Goal: Task Accomplishment & Management: Manage account settings

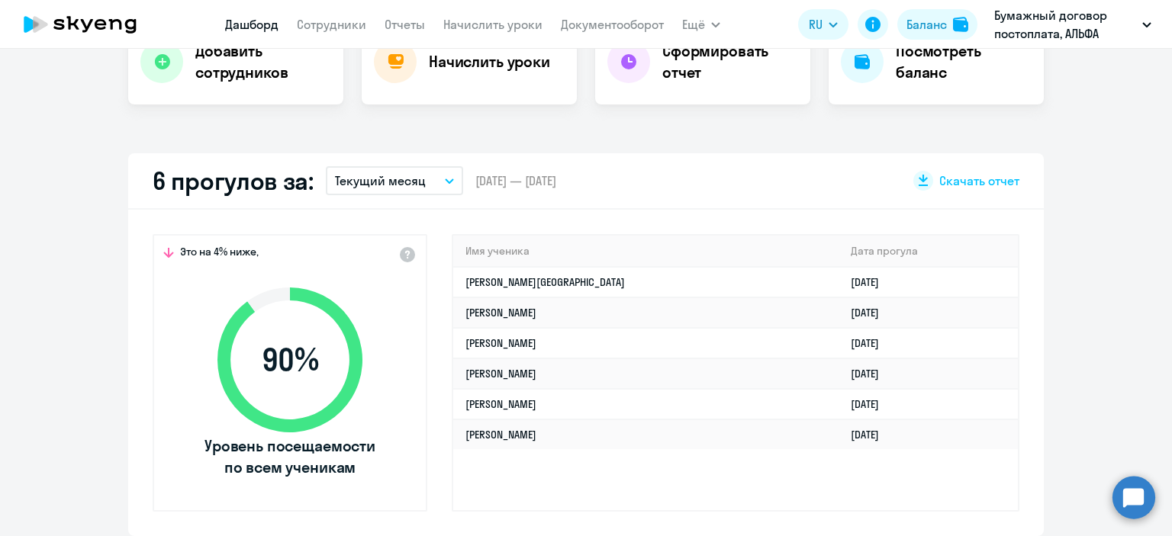
select select "30"
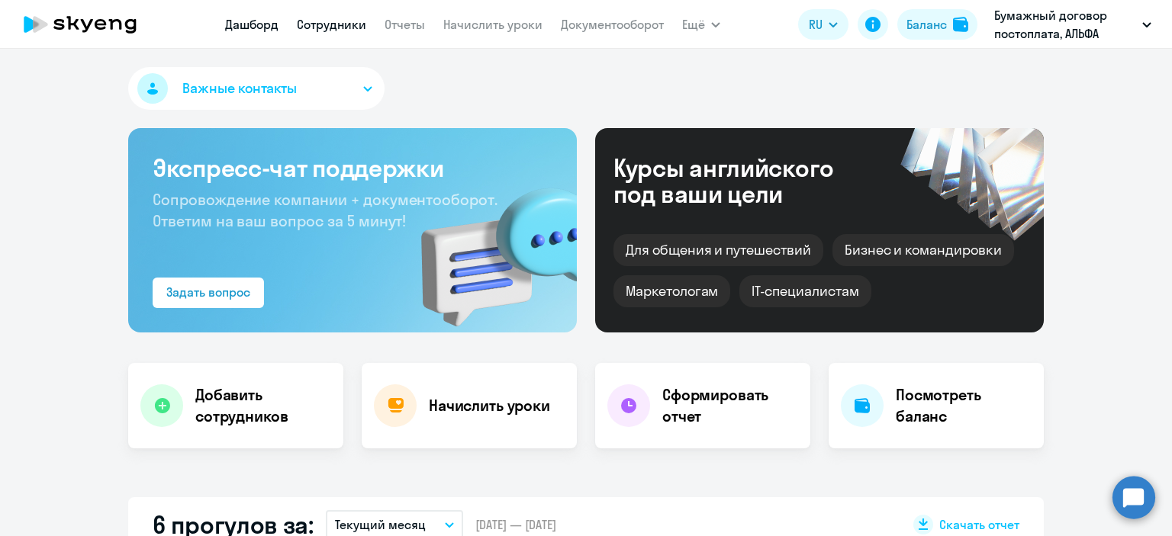
click at [350, 23] on link "Сотрудники" at bounding box center [331, 24] width 69 height 15
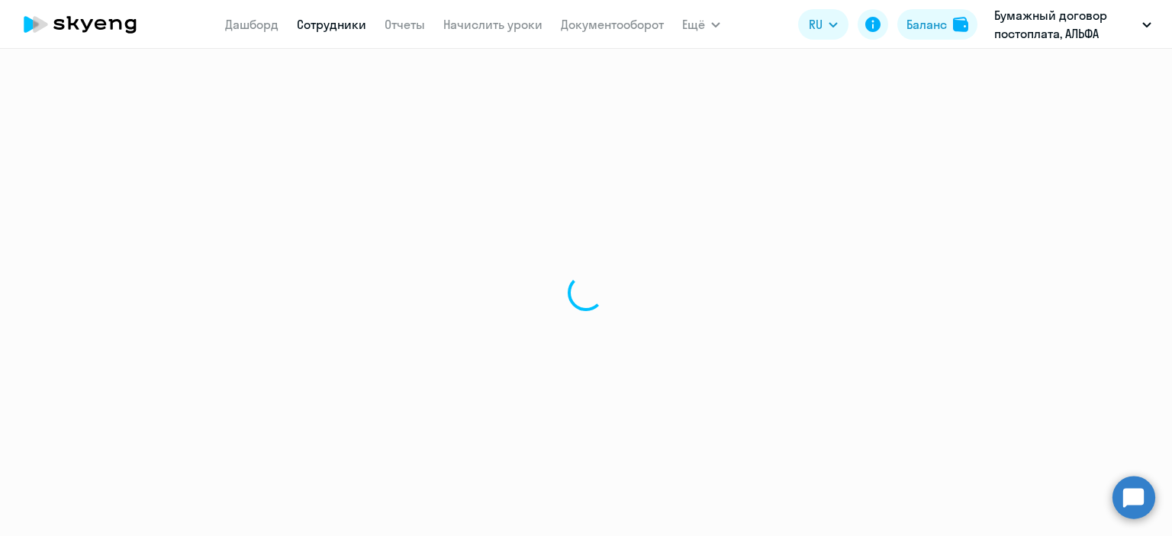
select select "30"
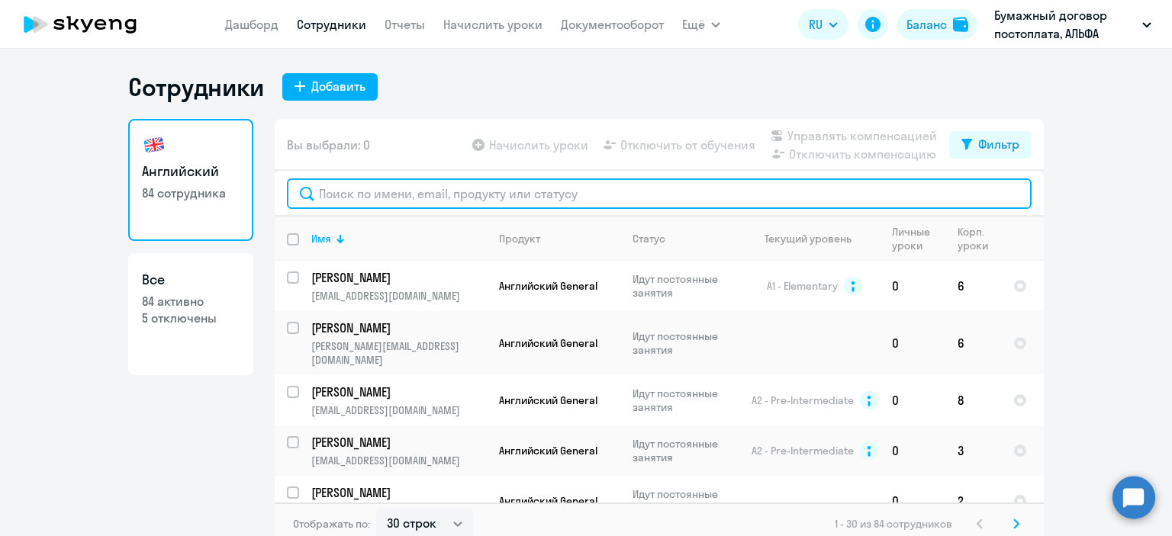
click at [355, 194] on input "text" at bounding box center [659, 194] width 745 height 31
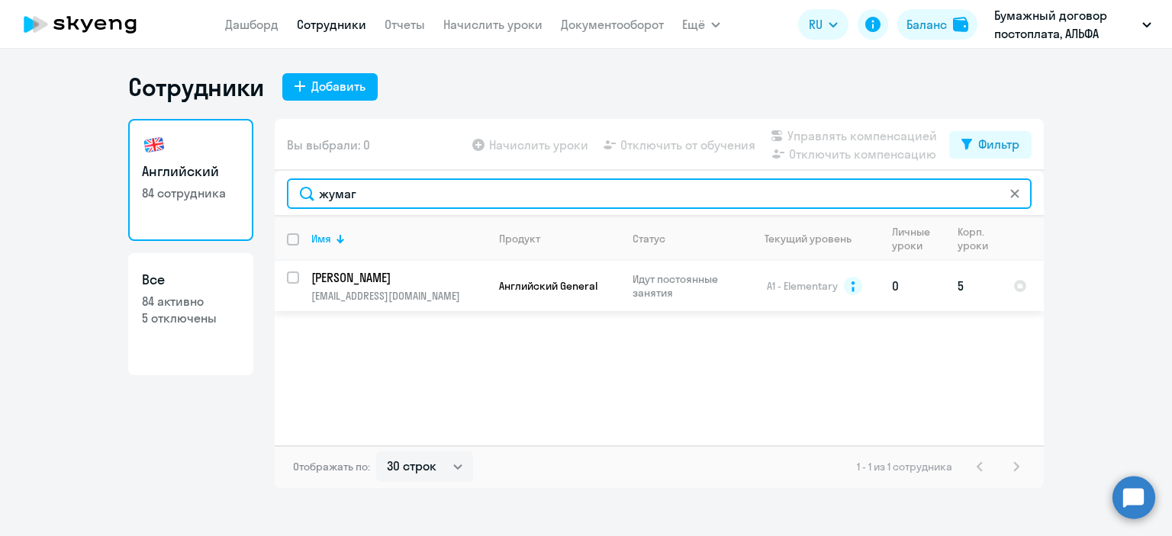
type input "жумаг"
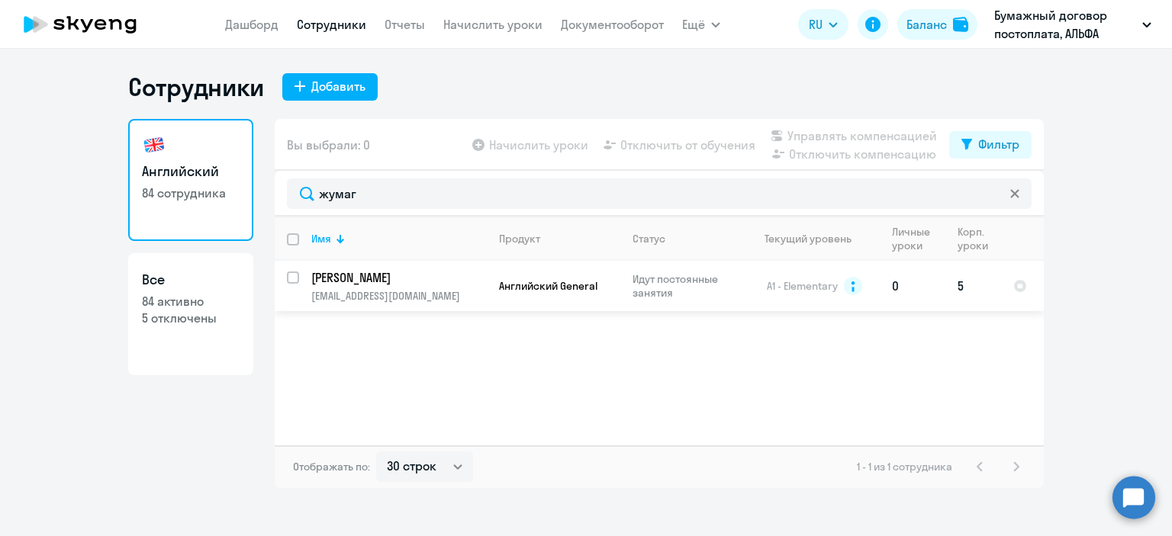
click at [298, 272] on input "select row 4004416" at bounding box center [302, 287] width 31 height 31
checkbox input "true"
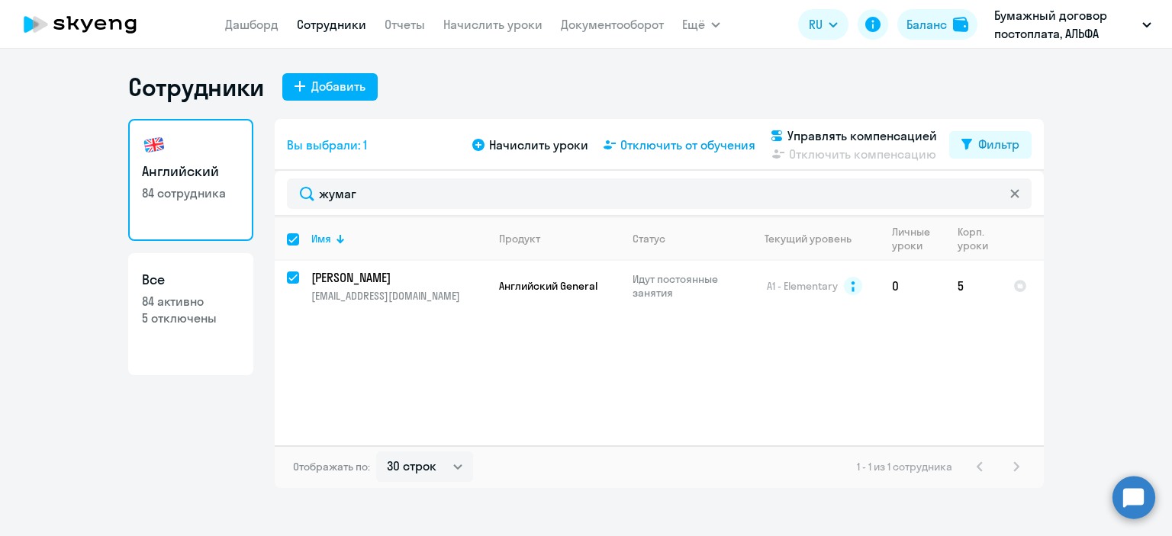
click at [721, 140] on span "Отключить от обучения" at bounding box center [687, 145] width 135 height 18
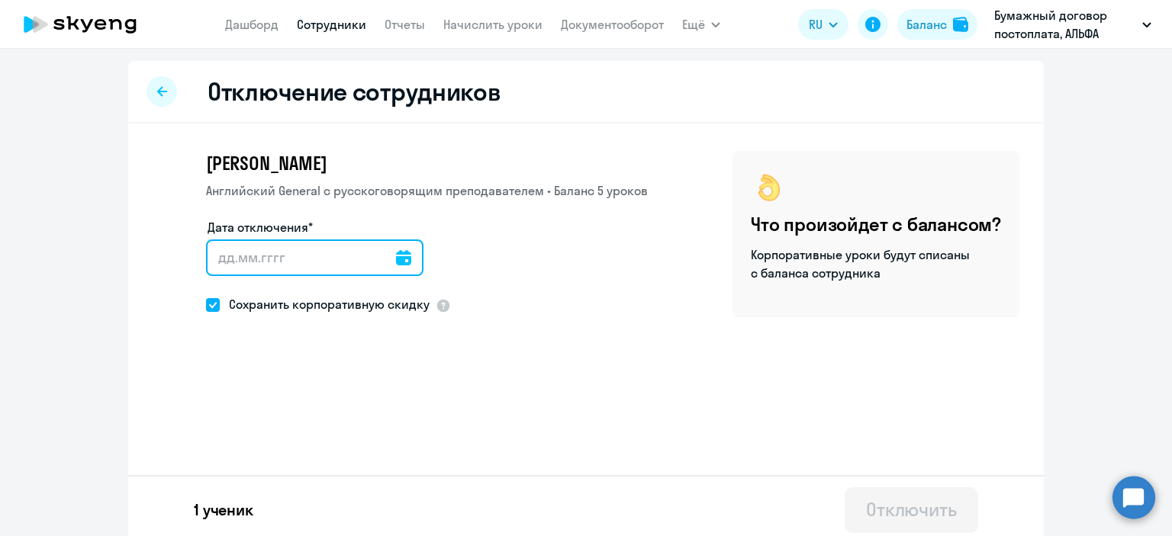
click at [311, 265] on input "Дата отключения*" at bounding box center [314, 258] width 217 height 37
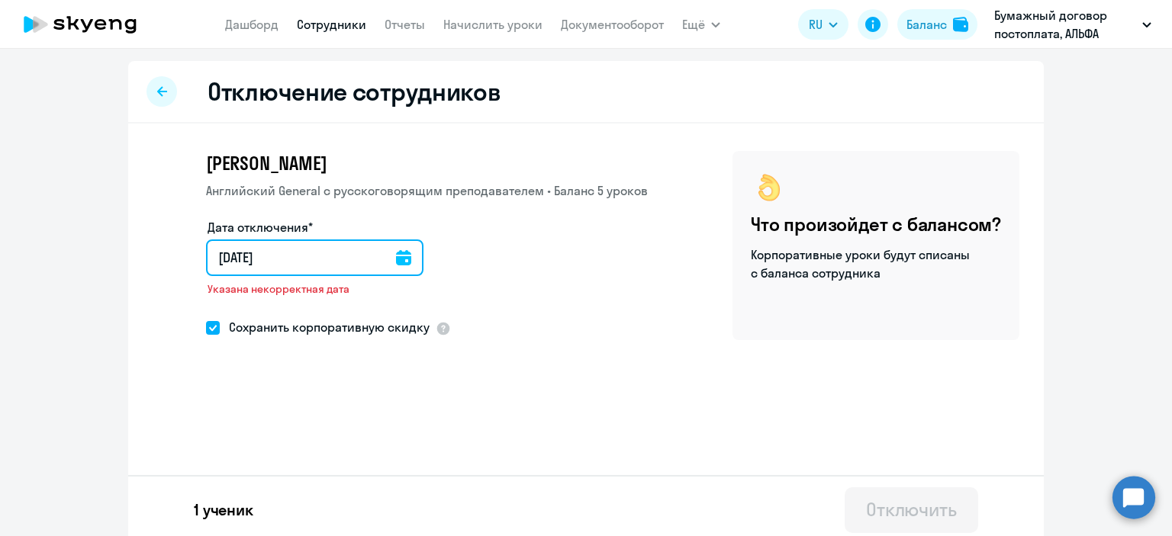
type input "[DATE]"
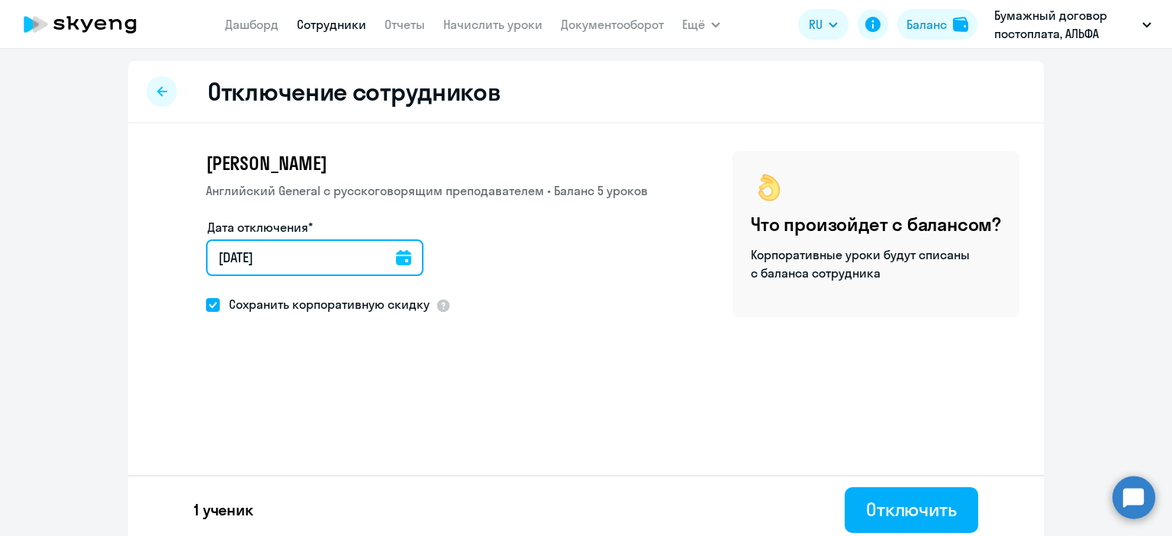
type input "[DATE]"
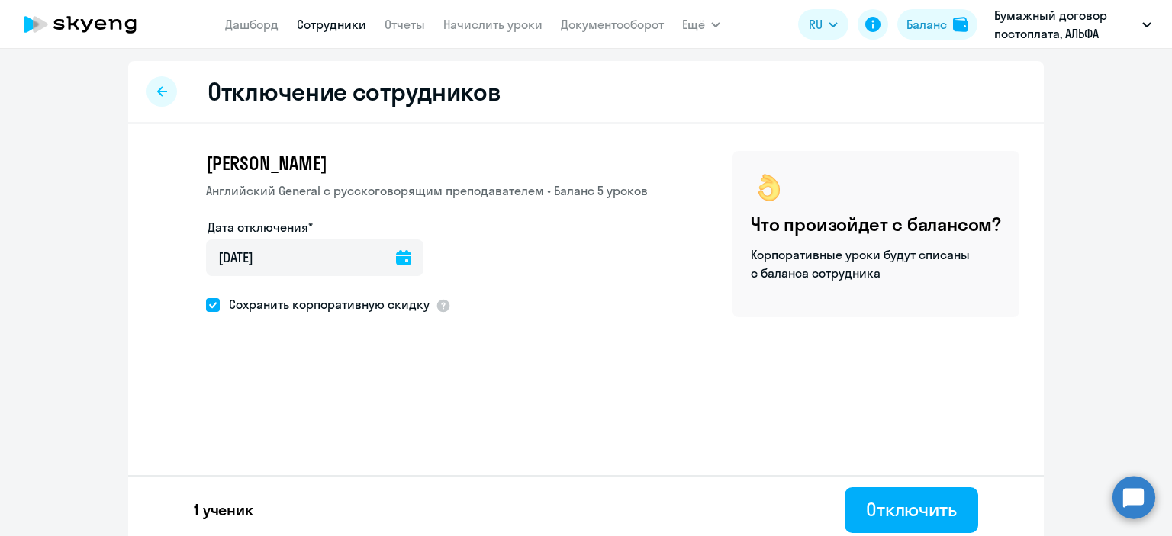
click at [398, 309] on span "Сохранить корпоративную скидку" at bounding box center [325, 304] width 210 height 18
click at [206, 305] on input "Сохранить корпоративную скидку" at bounding box center [205, 304] width 1 height 1
checkbox input "false"
click at [918, 516] on div "Отключить" at bounding box center [911, 510] width 91 height 24
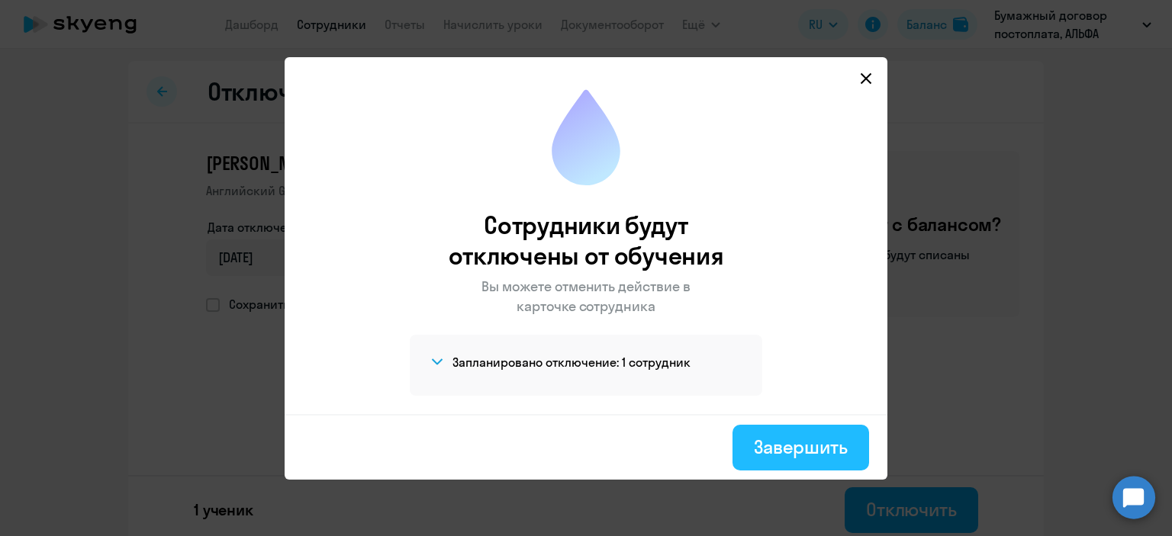
click at [823, 442] on div "Завершить" at bounding box center [801, 447] width 94 height 24
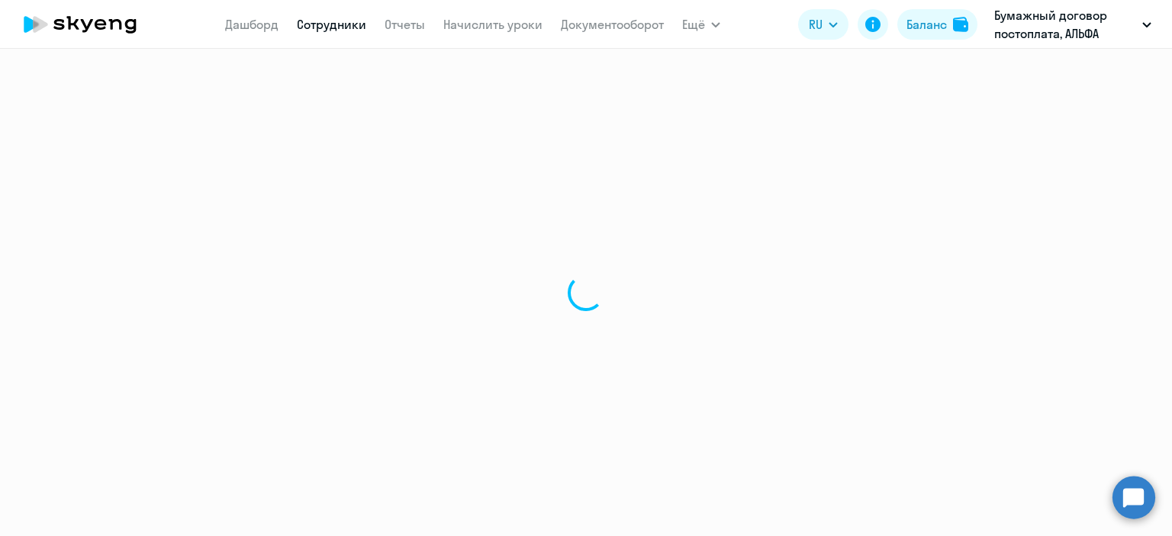
select select "30"
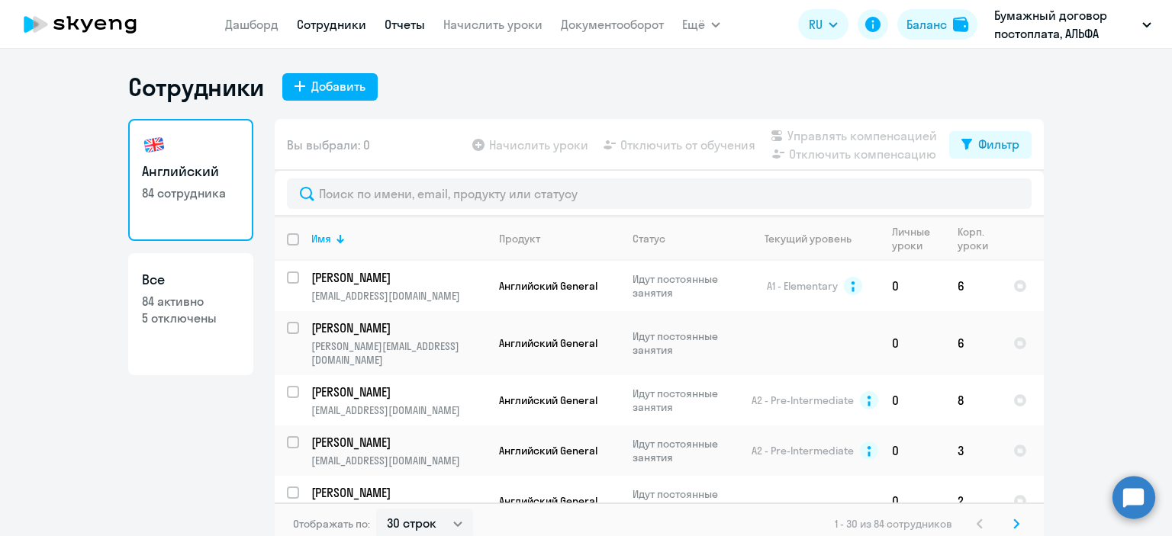
click at [405, 27] on link "Отчеты" at bounding box center [405, 24] width 40 height 15
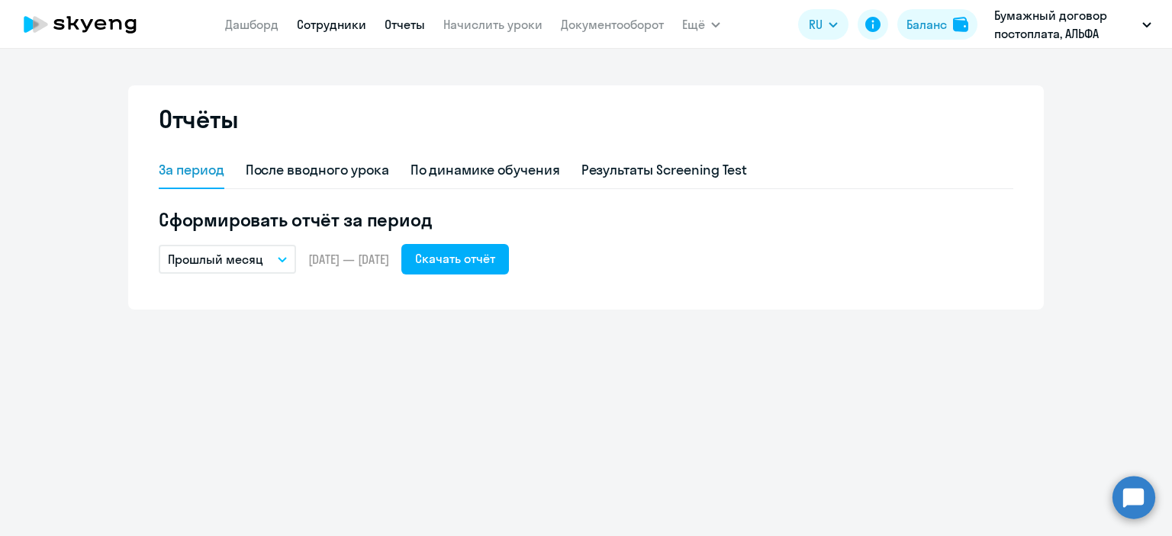
click at [317, 21] on link "Сотрудники" at bounding box center [331, 24] width 69 height 15
select select "30"
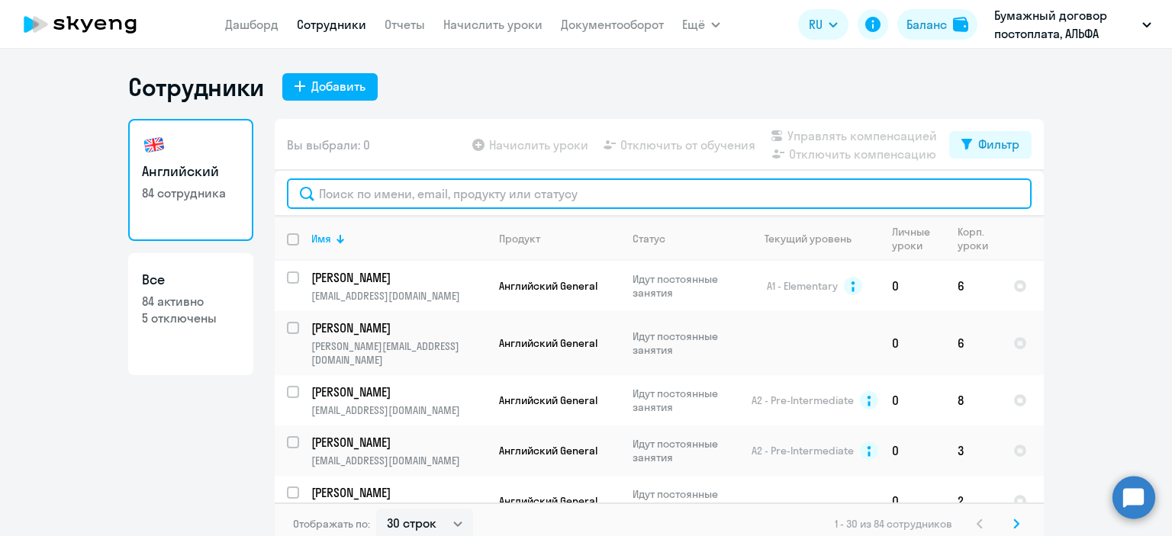
click at [419, 201] on input "text" at bounding box center [659, 194] width 745 height 31
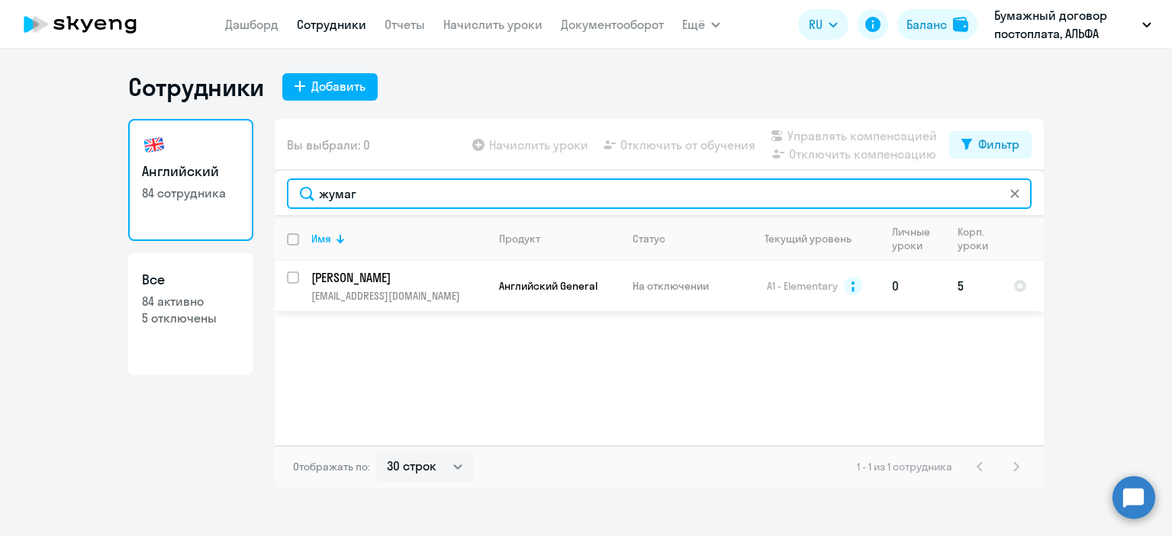
type input "жумаг"
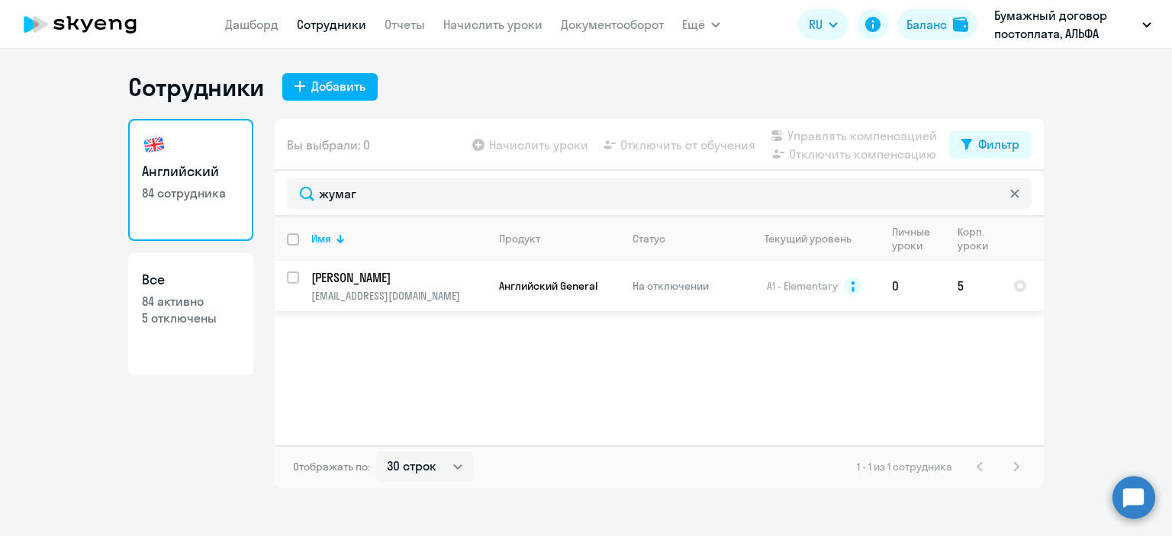
click at [401, 271] on p "[PERSON_NAME]" at bounding box center [397, 277] width 172 height 17
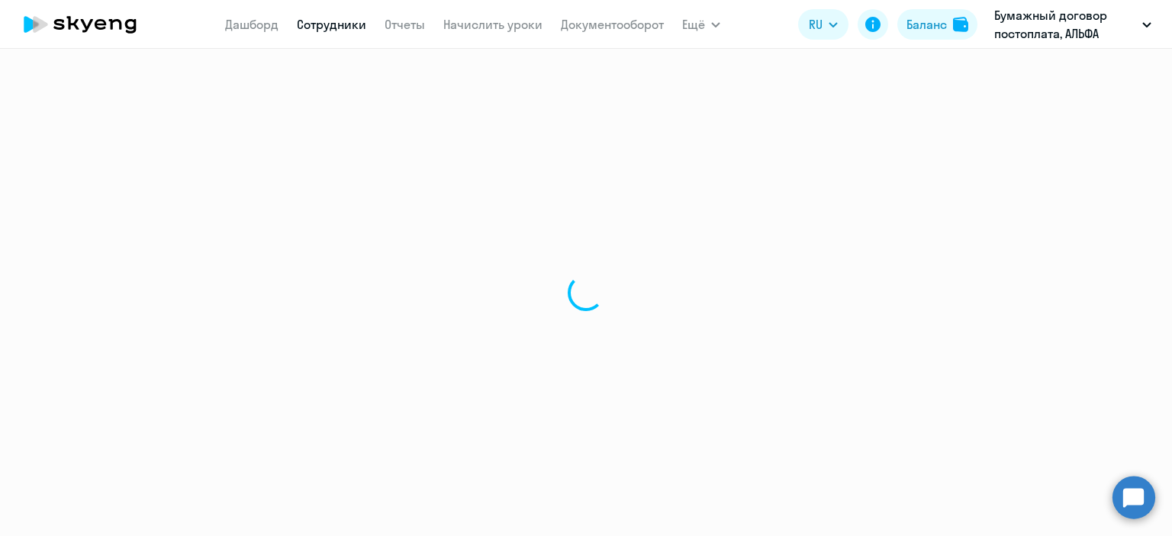
select select "english"
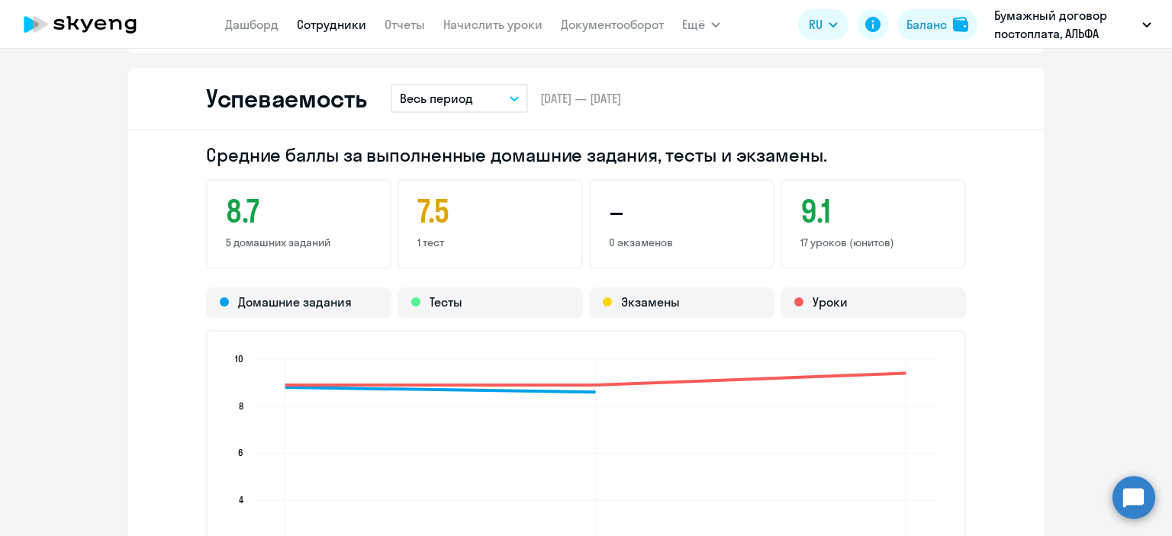
scroll to position [1178, 0]
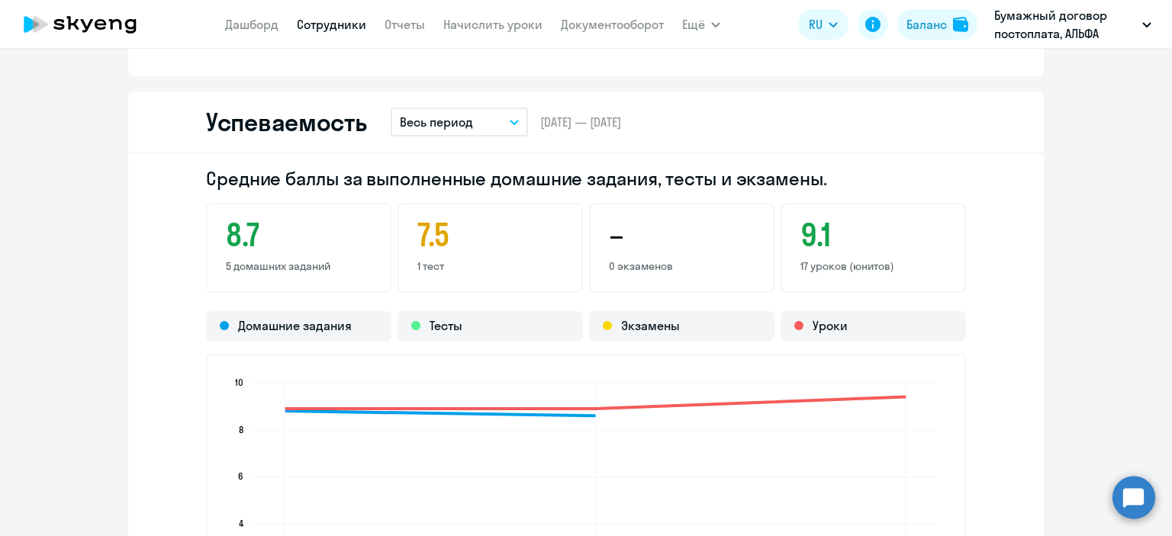
click at [491, 121] on button "Весь период" at bounding box center [459, 122] width 137 height 29
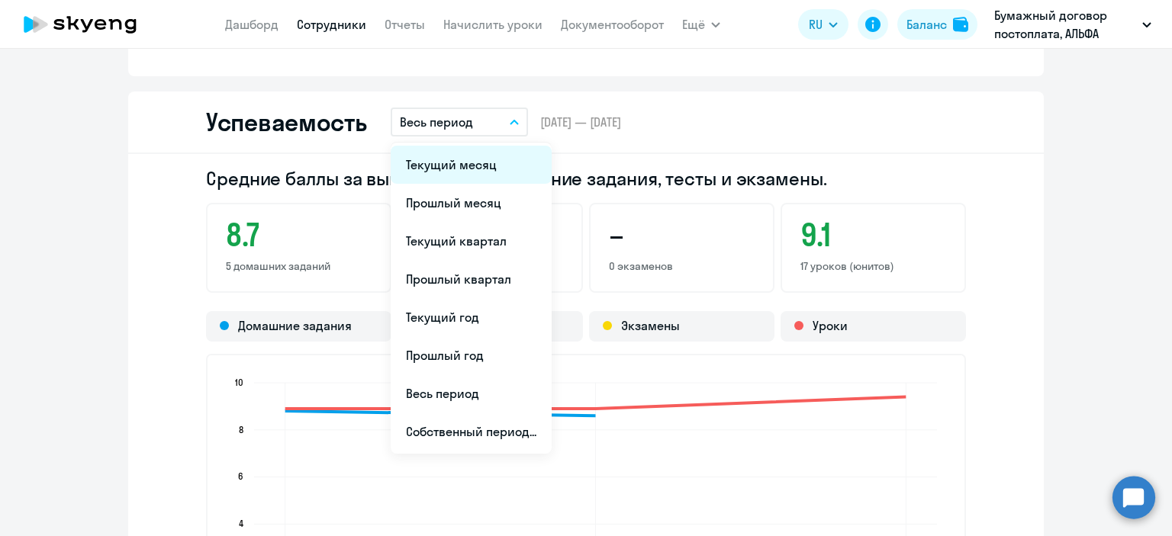
click at [488, 164] on li "Текущий месяц" at bounding box center [471, 165] width 161 height 38
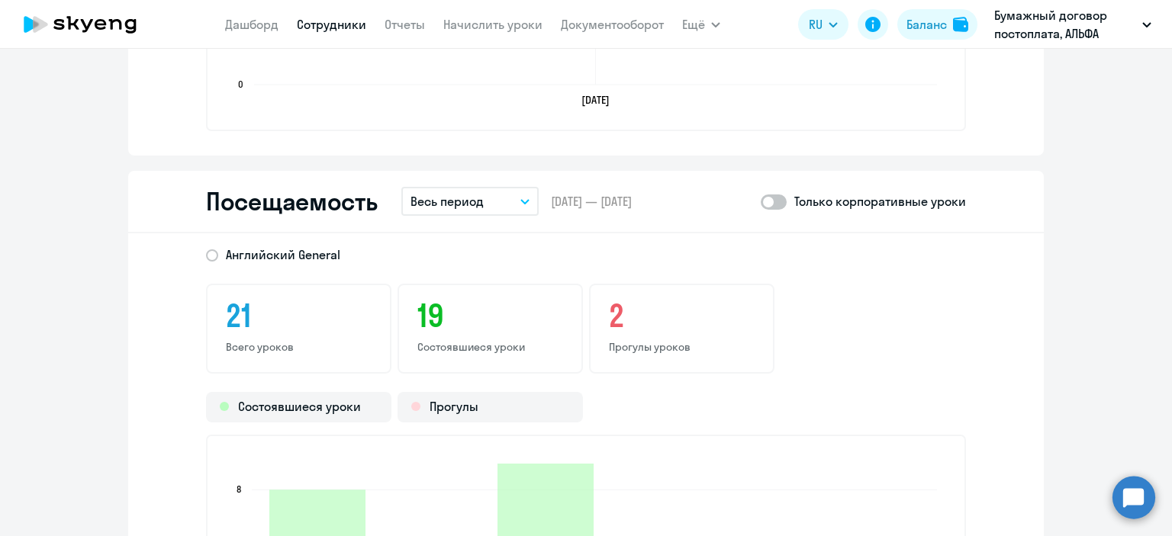
scroll to position [1732, 0]
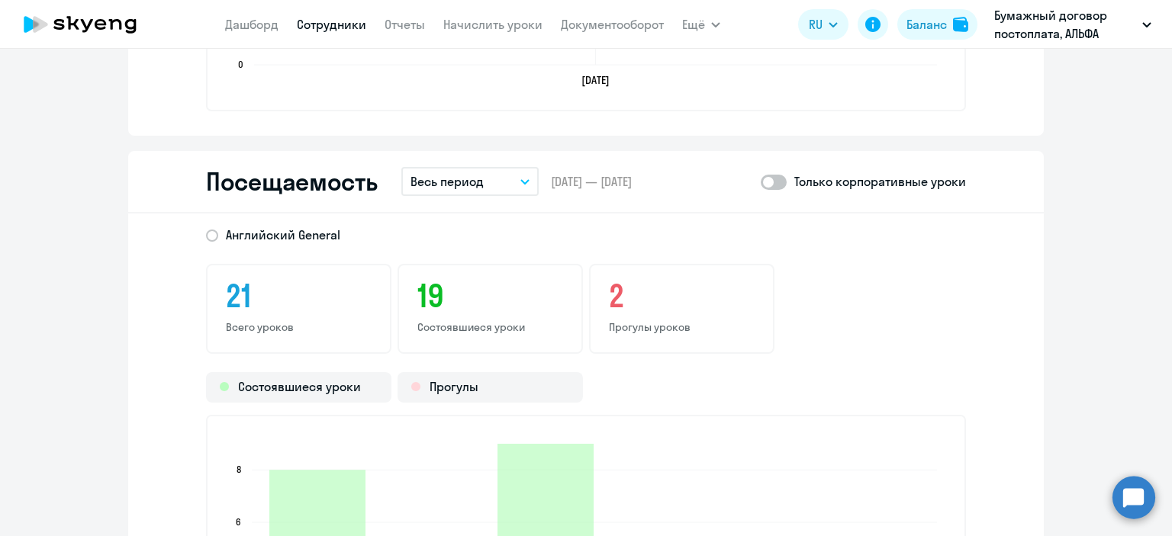
click at [479, 182] on button "Весь период" at bounding box center [469, 181] width 137 height 29
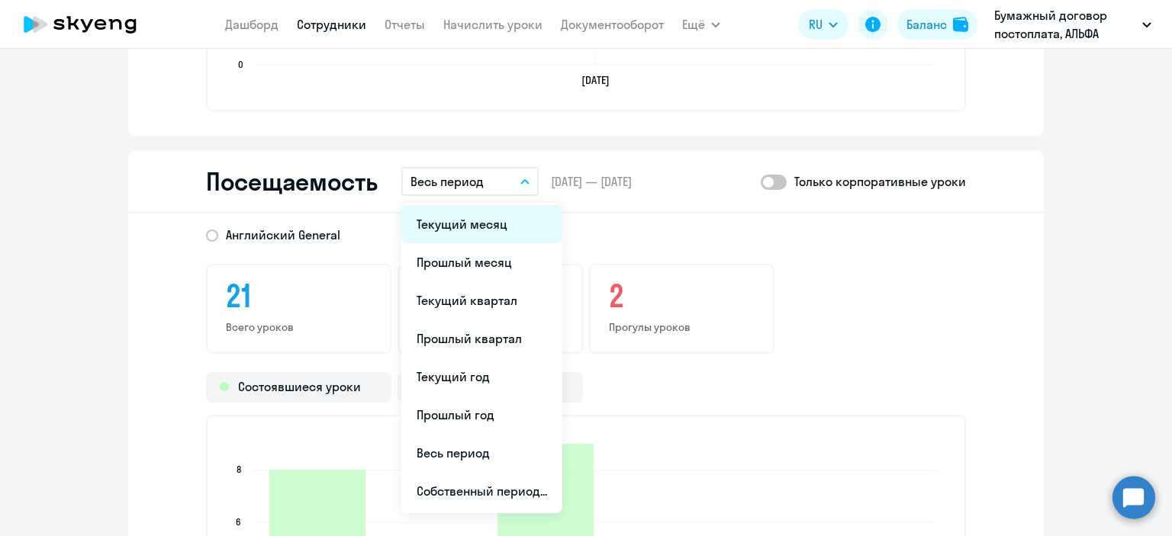
click at [467, 215] on li "Текущий месяц" at bounding box center [481, 224] width 161 height 38
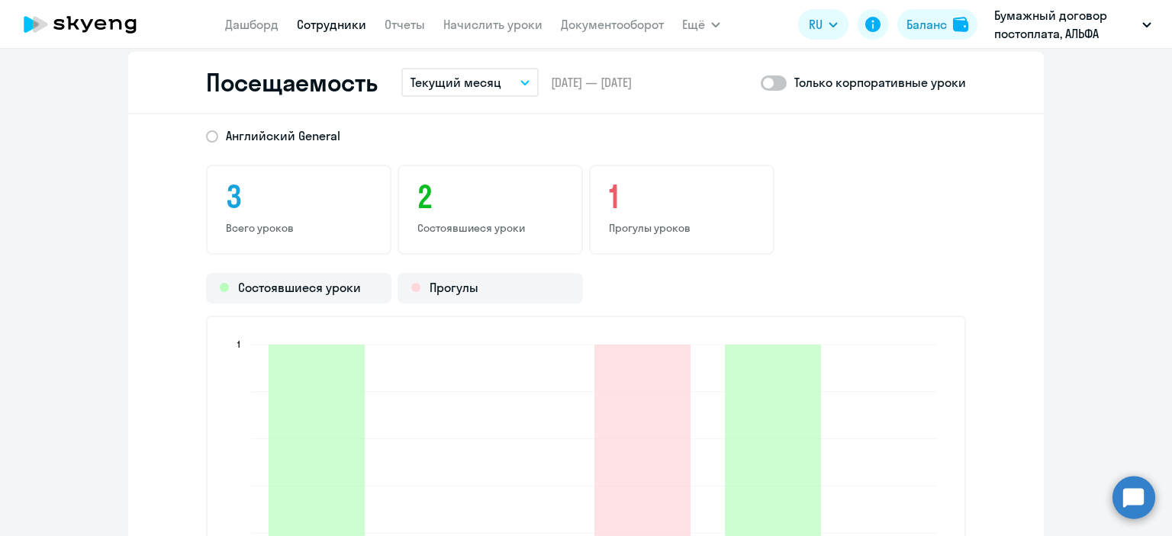
scroll to position [1825, 0]
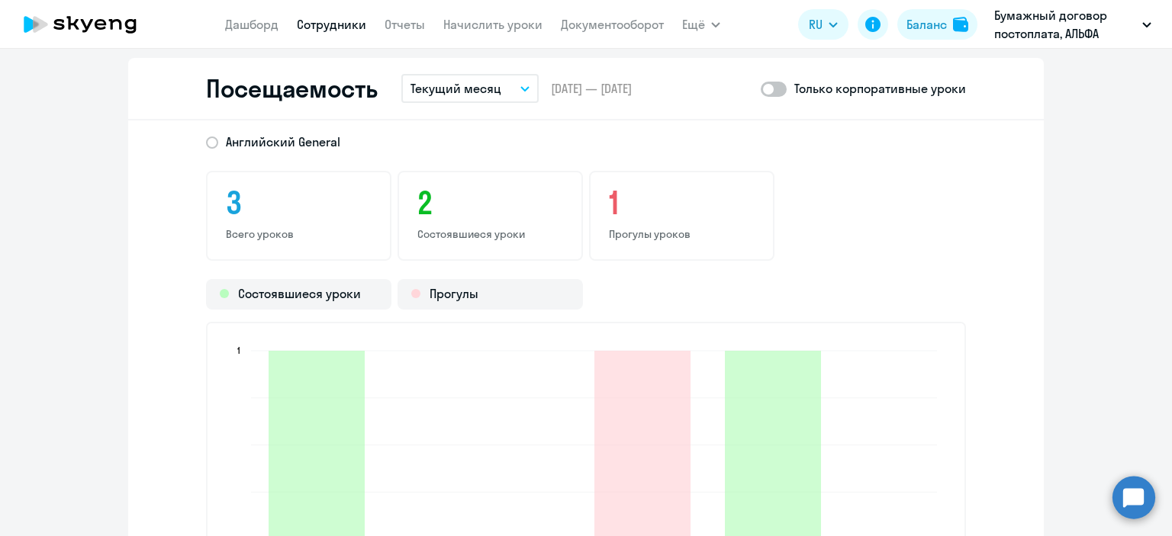
click at [344, 27] on link "Сотрудники" at bounding box center [331, 24] width 69 height 15
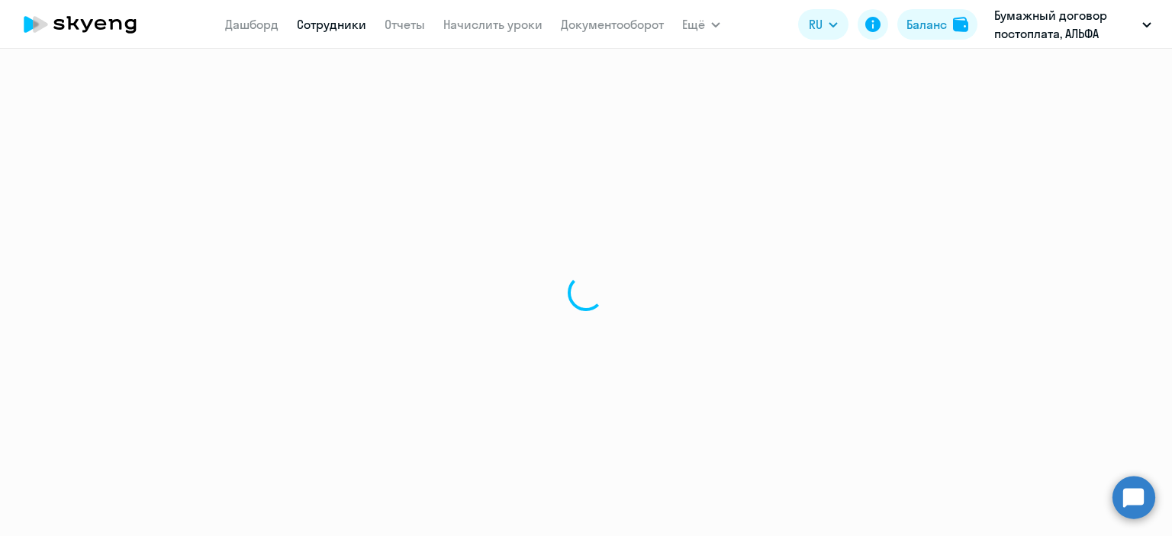
select select "30"
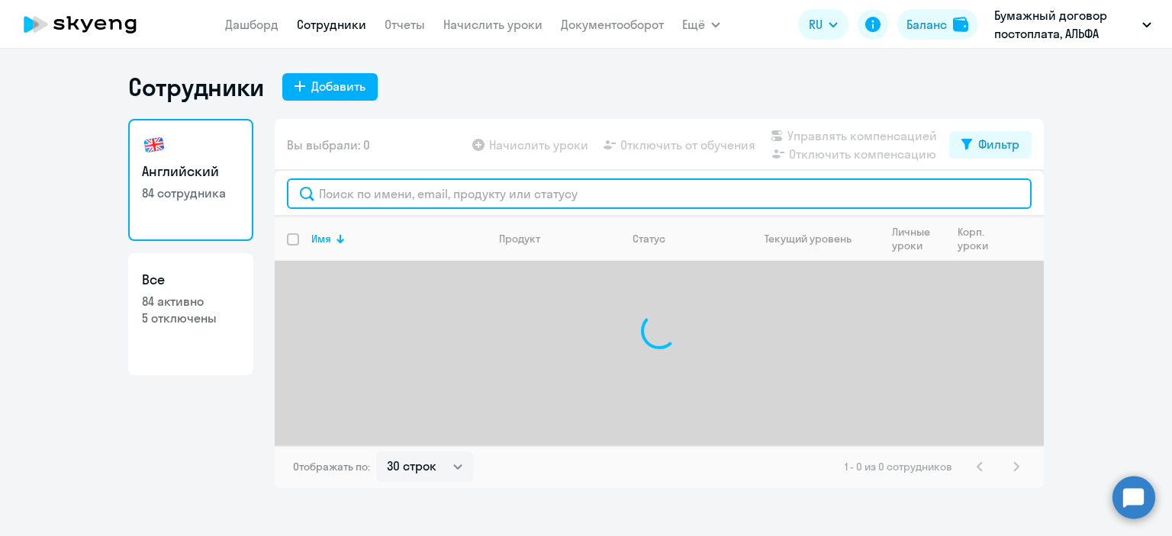
click at [416, 197] on input "text" at bounding box center [659, 194] width 745 height 31
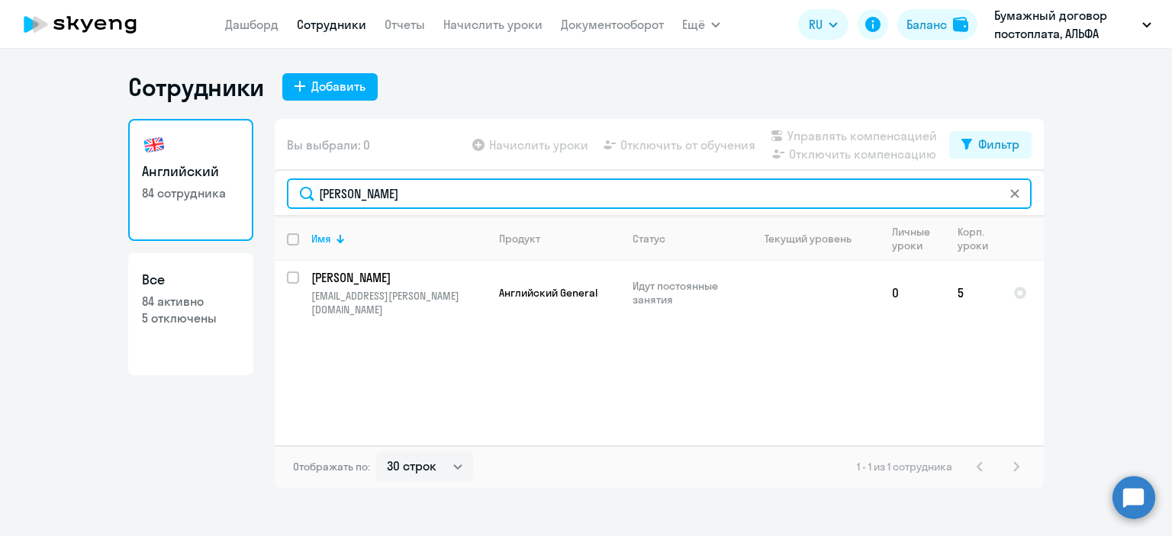
type input "[PERSON_NAME]"
